Goal: Task Accomplishment & Management: Use online tool/utility

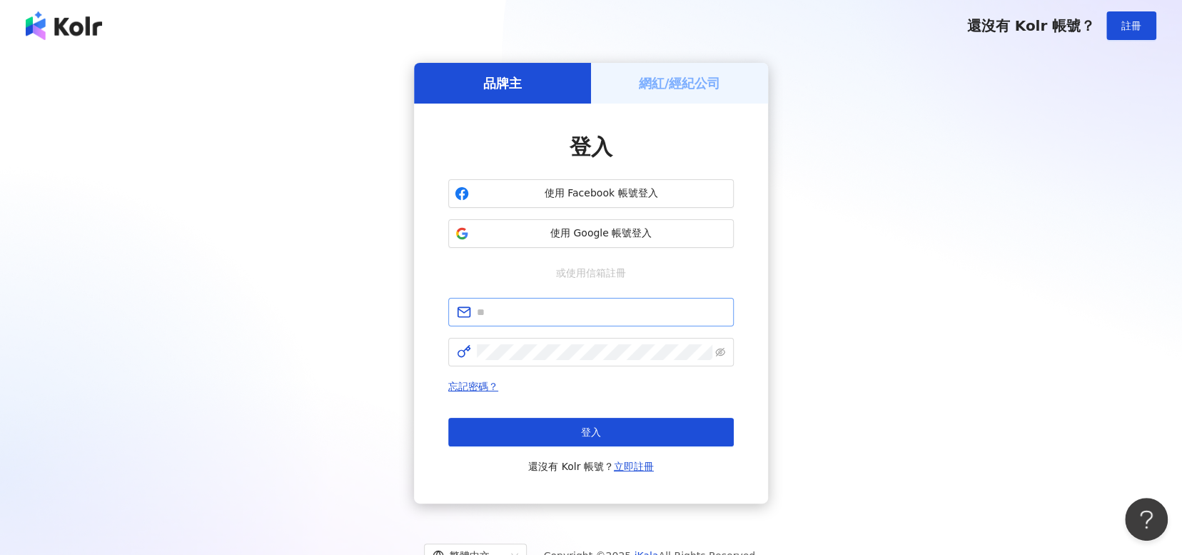
click at [622, 323] on span at bounding box center [590, 312] width 285 height 29
click at [622, 322] on span at bounding box center [590, 312] width 285 height 29
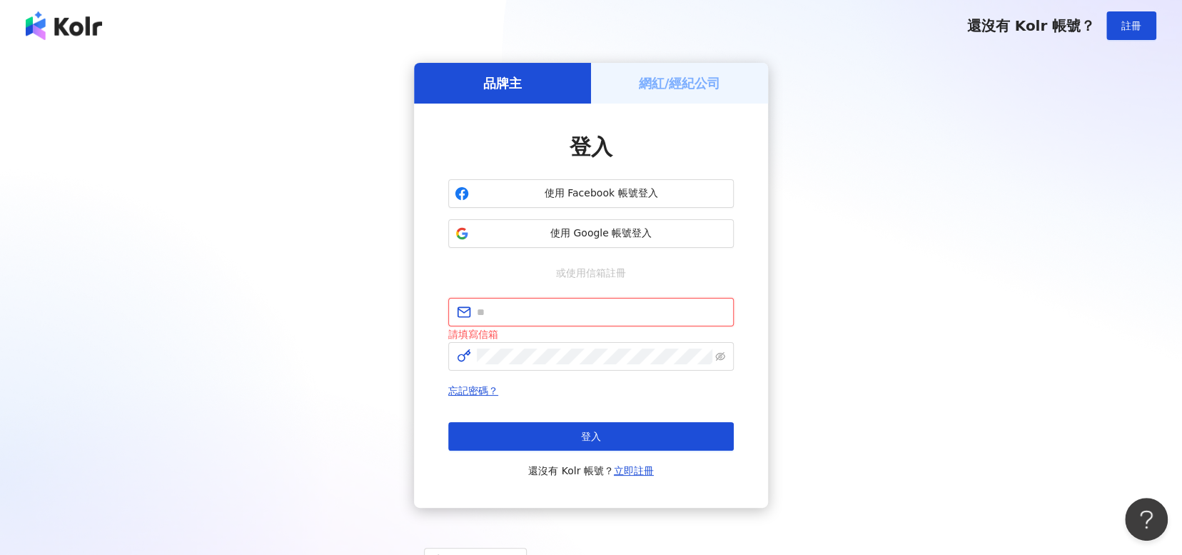
click at [619, 316] on input "text" at bounding box center [601, 312] width 248 height 16
type input "**********"
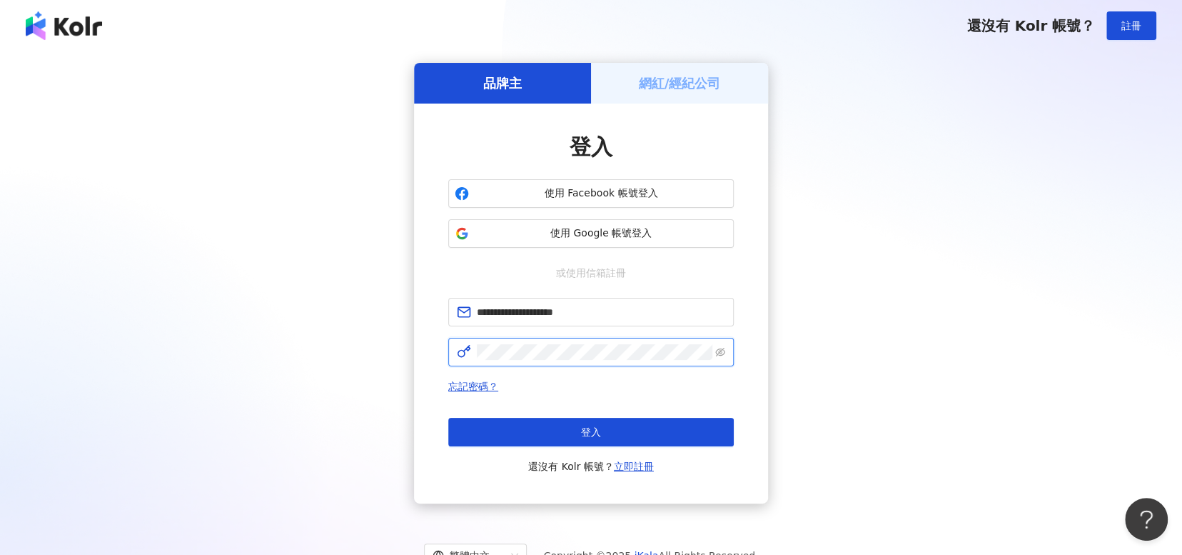
click button "登入" at bounding box center [590, 432] width 285 height 29
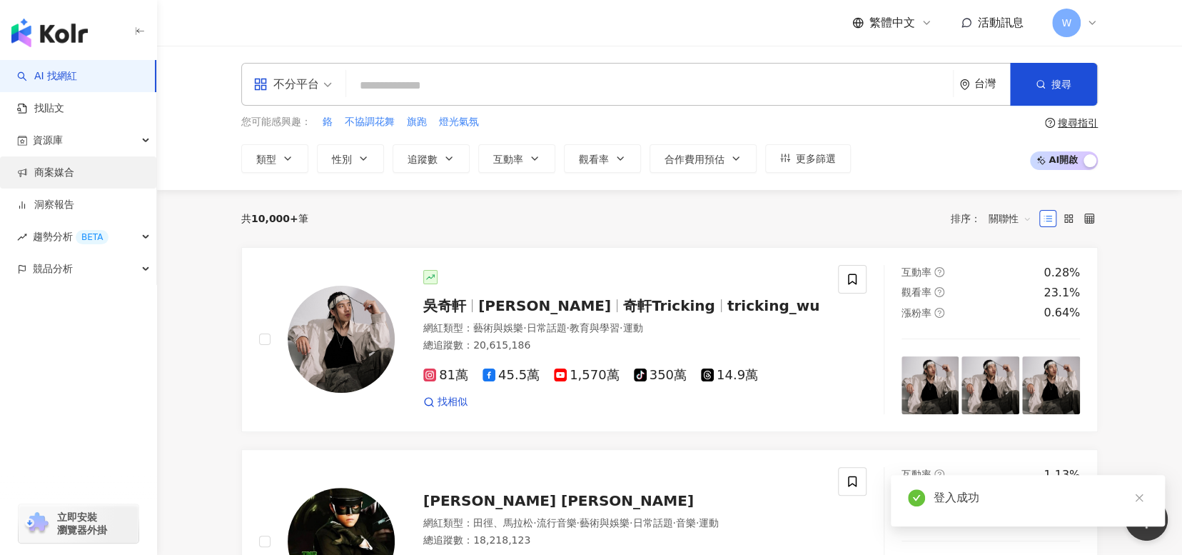
click at [74, 180] on link "商案媒合" at bounding box center [45, 173] width 57 height 14
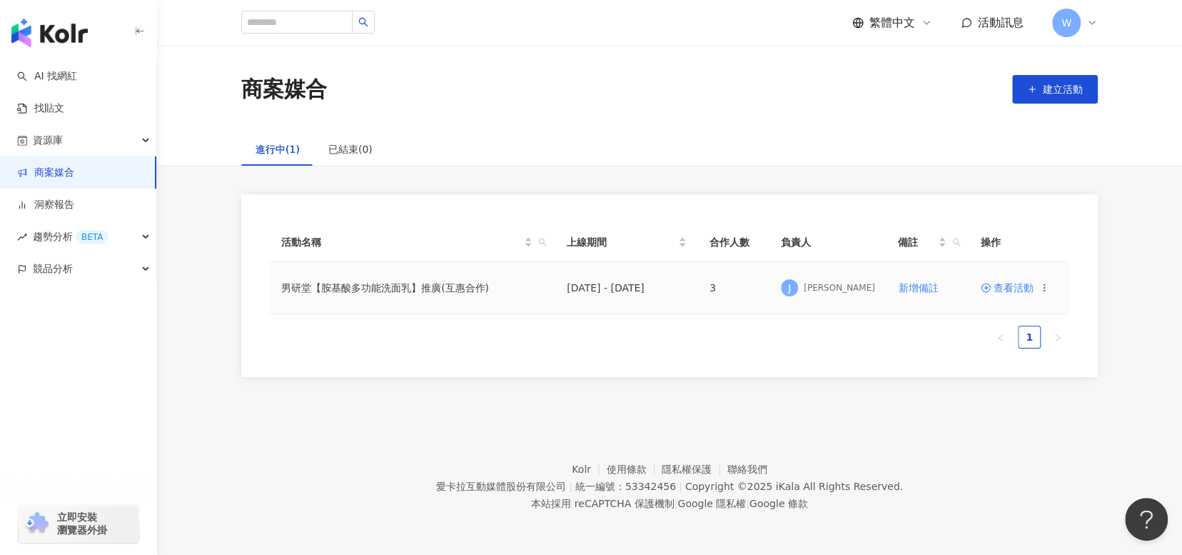
click at [1000, 289] on span "查看活動" at bounding box center [1007, 288] width 53 height 10
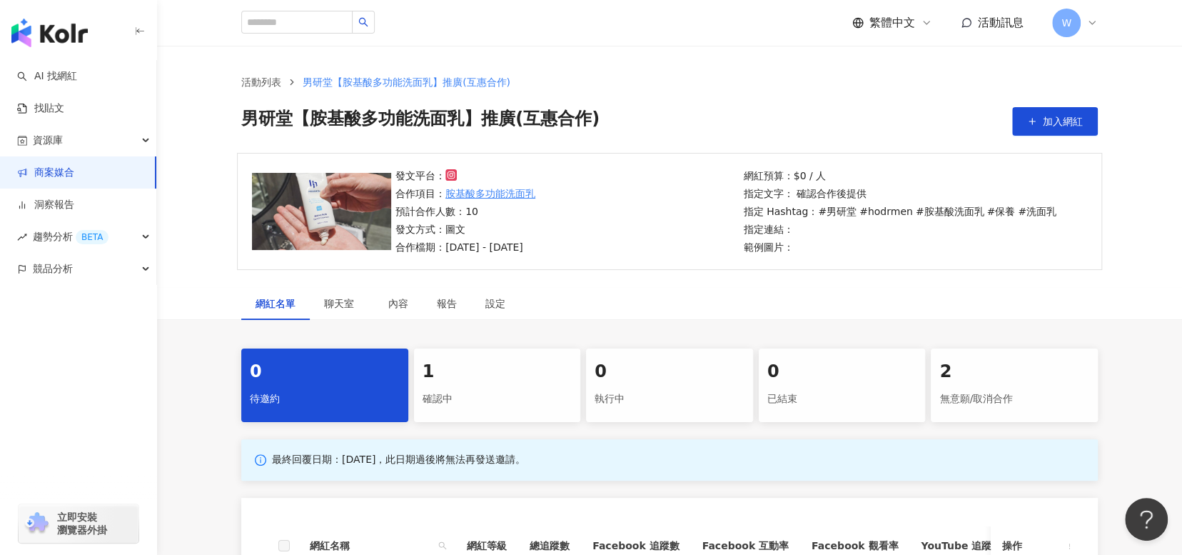
click at [492, 380] on div "1" at bounding box center [498, 372] width 150 height 24
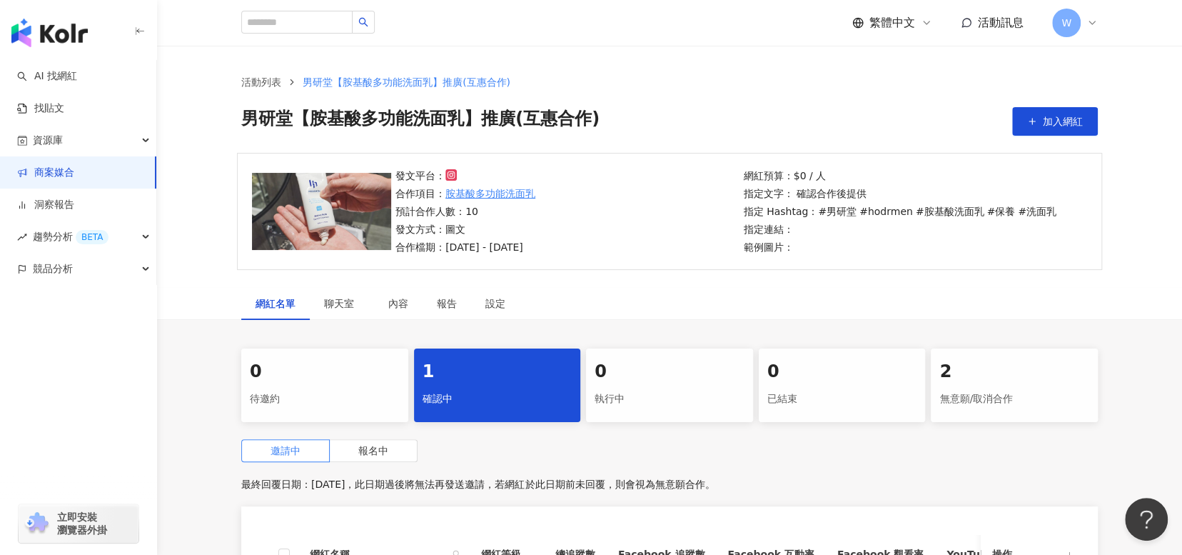
scroll to position [314, 0]
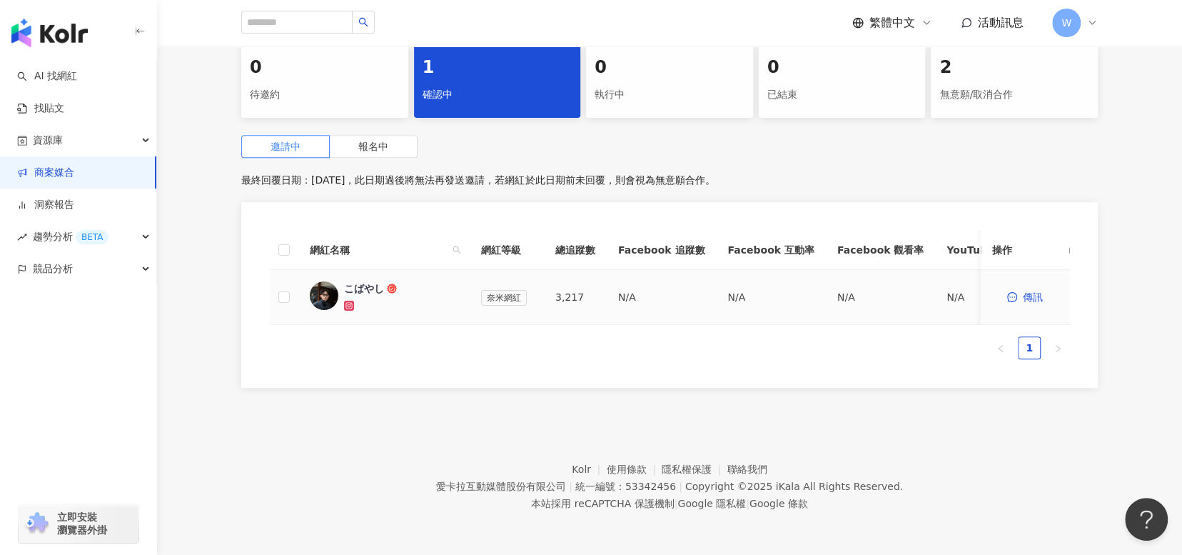
click at [353, 281] on div "こばやし" at bounding box center [364, 288] width 40 height 14
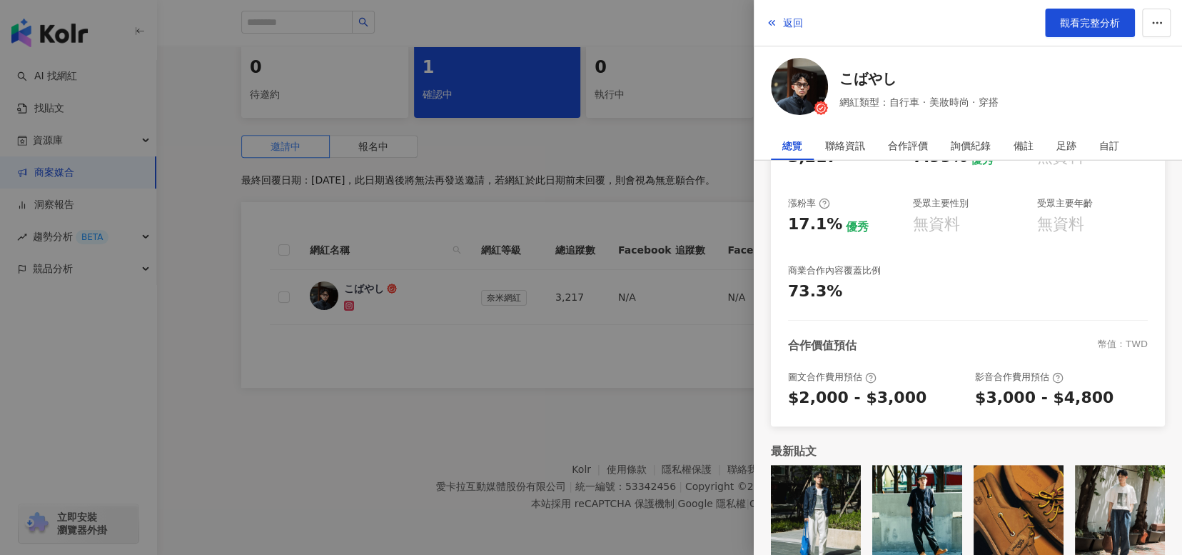
scroll to position [263, 0]
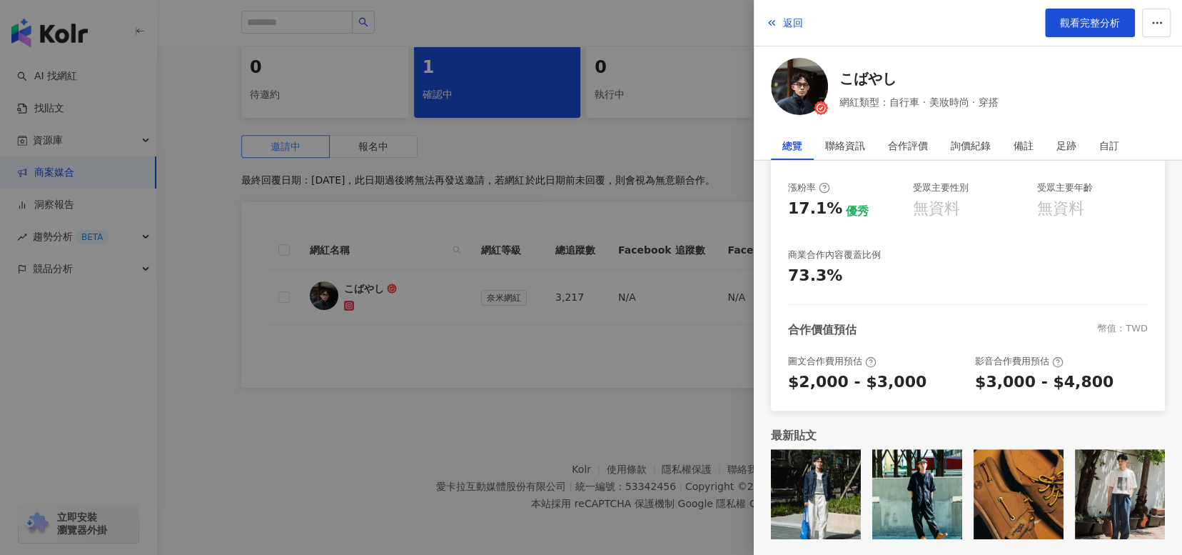
click at [414, 497] on div at bounding box center [591, 277] width 1182 height 555
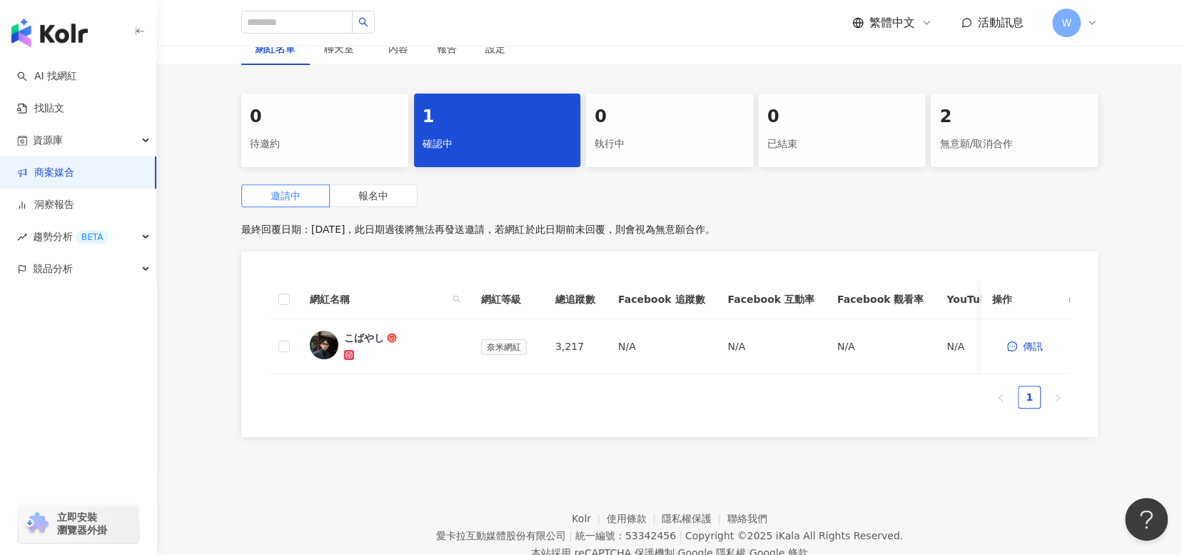
scroll to position [314, 0]
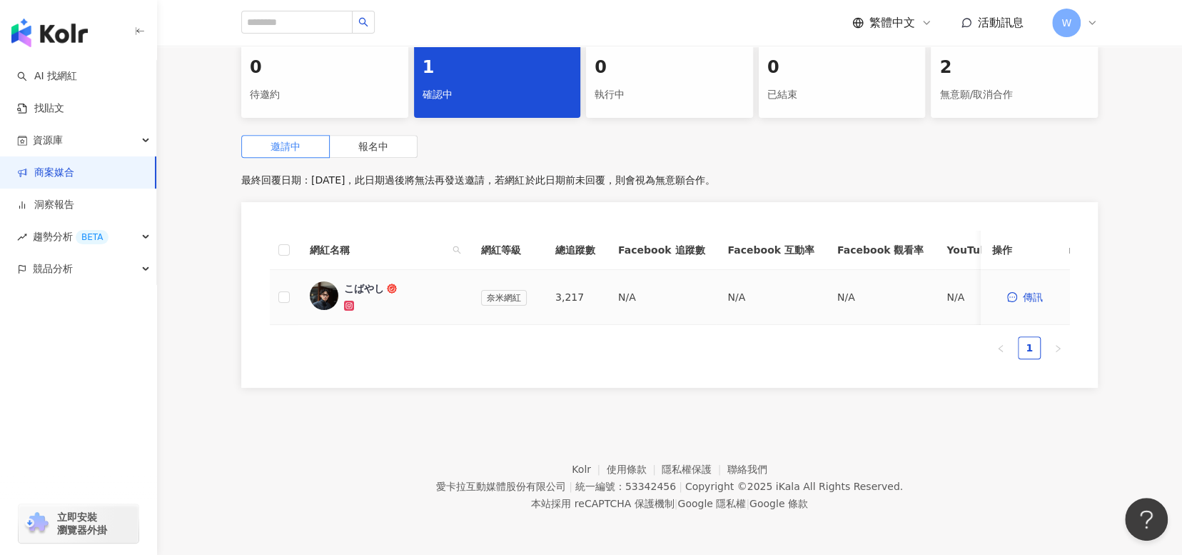
click at [369, 281] on div "こばやし" at bounding box center [364, 288] width 40 height 14
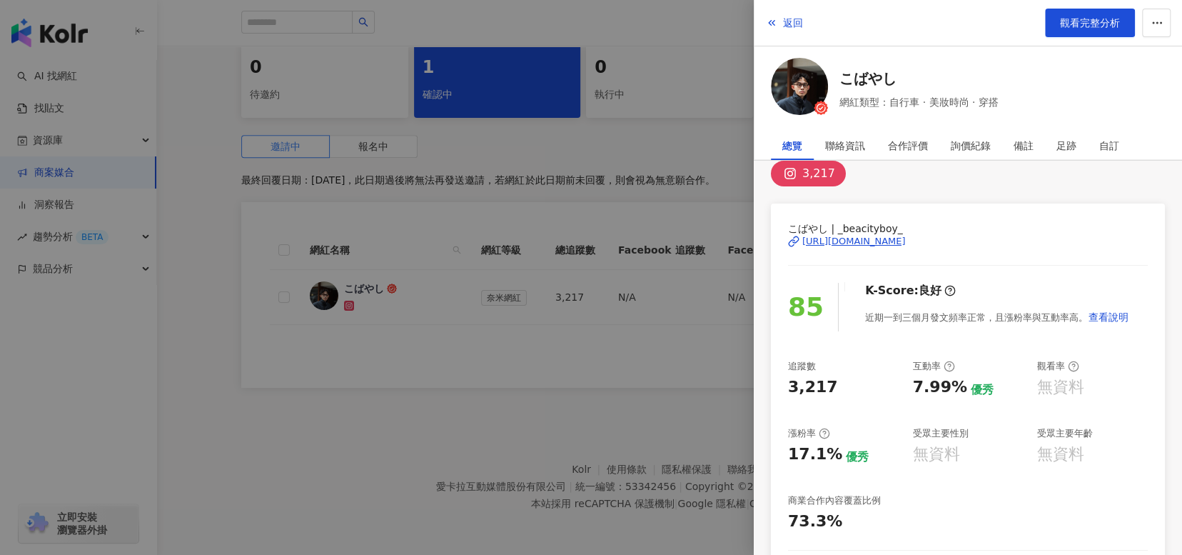
scroll to position [0, 0]
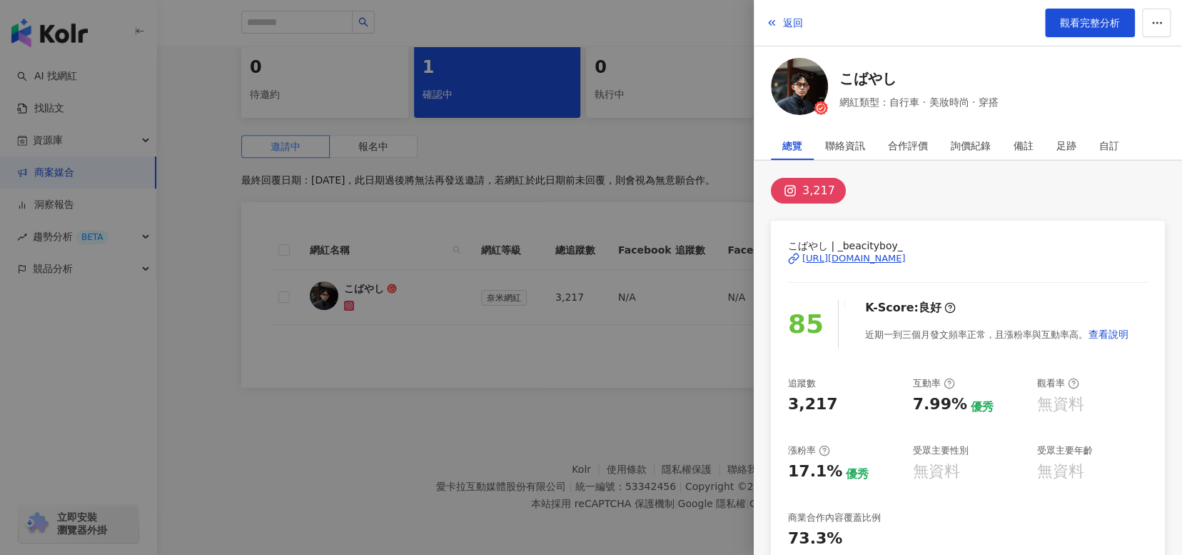
click at [906, 256] on div "[URL][DOMAIN_NAME]" at bounding box center [853, 258] width 103 height 13
click at [772, 23] on polyline "button" at bounding box center [773, 23] width 2 height 5
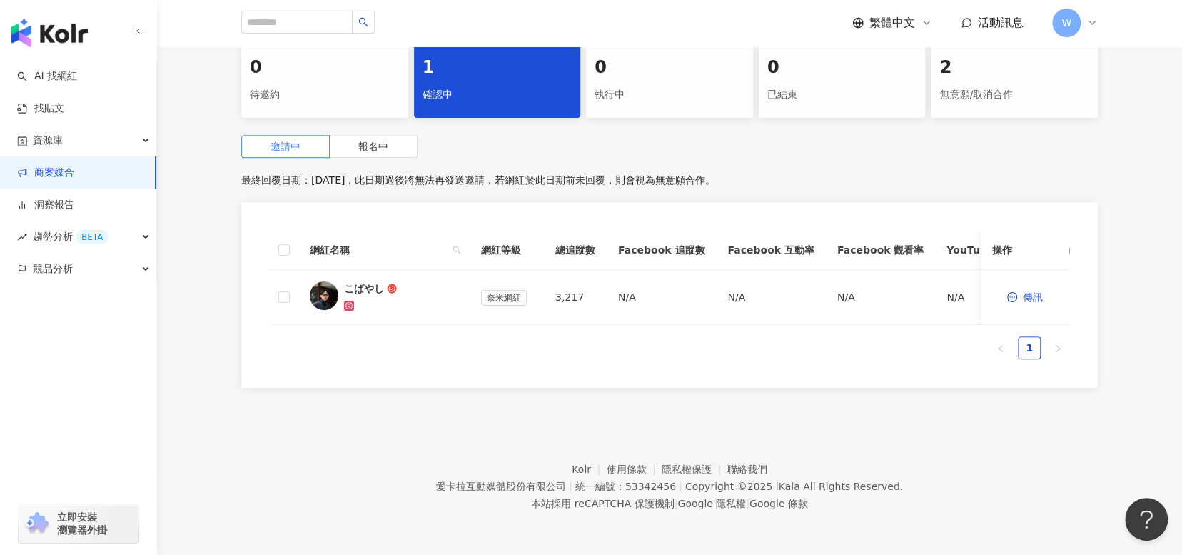
click at [633, 438] on footer "Kolr 使用條款 隱私權保護 聯絡我們 愛卡拉互動媒體股份有限公司 | 統一編號：53342456 | Copyright © 2025 iKala All…" at bounding box center [669, 475] width 1025 height 158
